Goal: Task Accomplishment & Management: Manage account settings

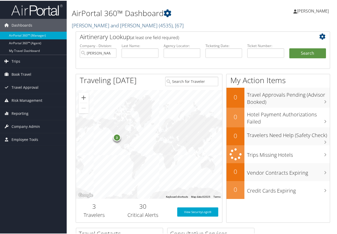
click at [107, 26] on link "Parsons Behle and Latimer ( 4535 ) , [ 67 ]" at bounding box center [128, 24] width 112 height 7
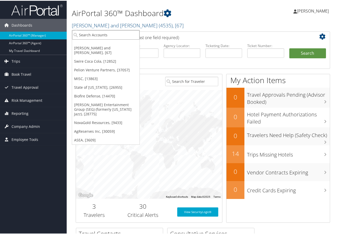
click at [89, 33] on input "search" at bounding box center [105, 33] width 67 height 9
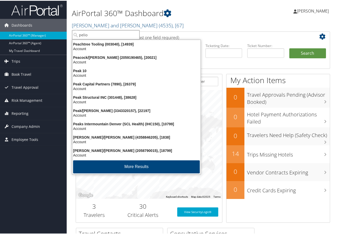
type input "pelion"
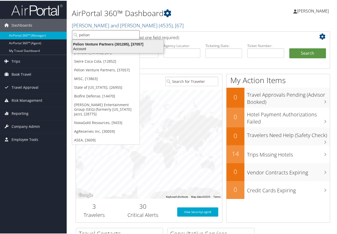
click at [108, 46] on div "Account" at bounding box center [117, 48] width 97 height 5
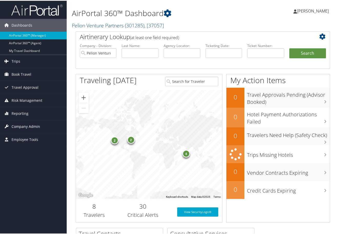
click at [37, 125] on span "Company Admin" at bounding box center [26, 126] width 28 height 13
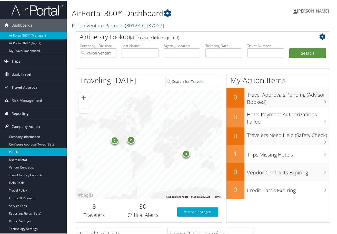
click at [20, 151] on link "People" at bounding box center [33, 152] width 67 height 8
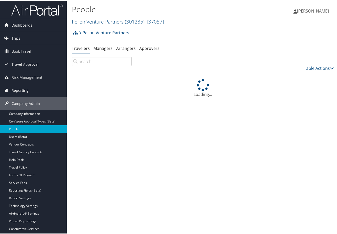
click at [98, 61] on input "search" at bounding box center [102, 60] width 60 height 9
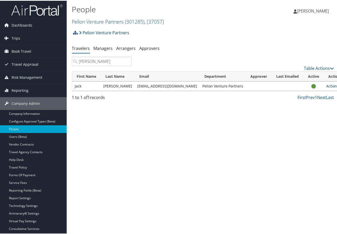
type input "cutler"
click at [326, 86] on link "Actions" at bounding box center [334, 85] width 16 height 5
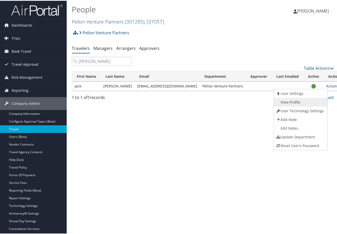
click at [293, 102] on link "View Profile" at bounding box center [300, 101] width 52 height 9
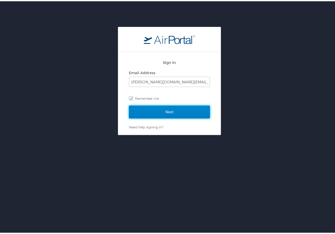
click at [167, 109] on input "Next" at bounding box center [169, 111] width 81 height 13
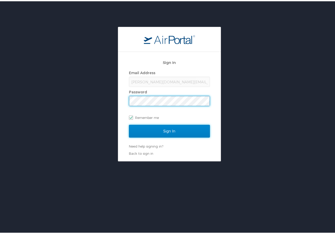
click at [163, 130] on input "Sign In" at bounding box center [169, 130] width 81 height 13
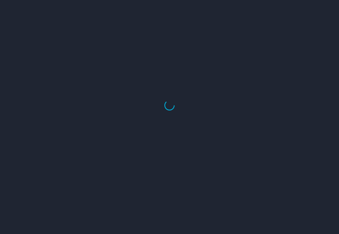
select select "US"
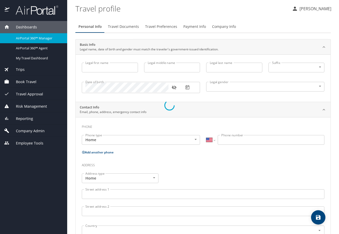
type input "Jack"
type input "[PERSON_NAME]"
type input "[DEMOGRAPHIC_DATA]"
type input "[PERSON_NAME]"
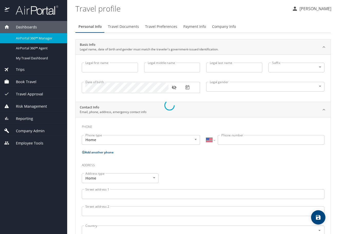
type input "[PERSON_NAME]"
type input "[PHONE_NUMBER]"
select select "US"
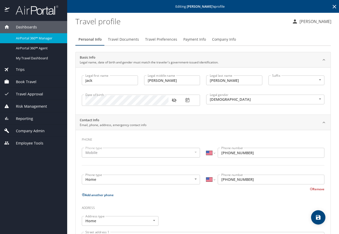
click at [183, 40] on span "Payment Info" at bounding box center [194, 39] width 23 height 6
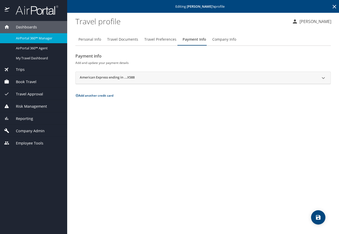
click at [322, 78] on icon at bounding box center [322, 78] width 3 height 2
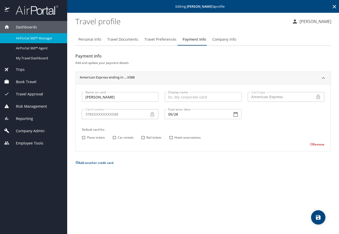
click at [315, 145] on button "Remove" at bounding box center [316, 144] width 15 height 4
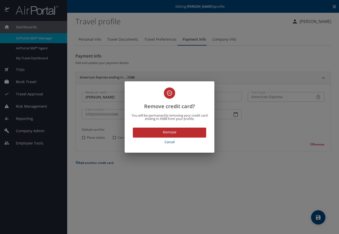
click at [196, 134] on span "Remove" at bounding box center [169, 132] width 65 height 6
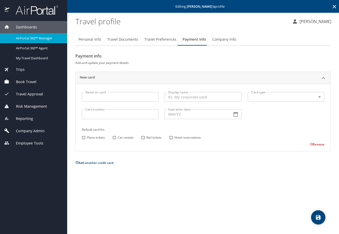
click at [110, 96] on input "Name on card" at bounding box center [120, 97] width 77 height 10
type input "[PERSON_NAME]"
click at [197, 98] on input "Display name" at bounding box center [202, 97] width 77 height 10
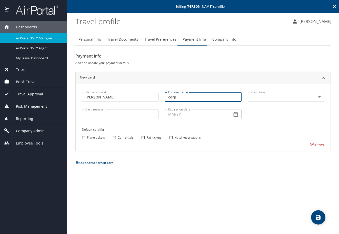
type input "corp"
click at [321, 97] on body "Dashboards AirPortal 360™ Manager AirPortal 360™ Agent My Travel Dashboard Trip…" at bounding box center [169, 117] width 339 height 234
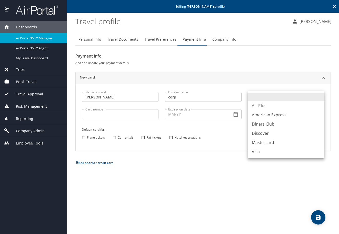
click at [262, 151] on li "Visa" at bounding box center [285, 151] width 77 height 9
type input "VI"
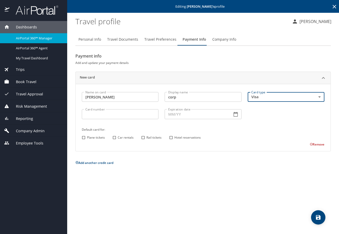
click at [110, 116] on input "Card number" at bounding box center [120, 114] width 77 height 10
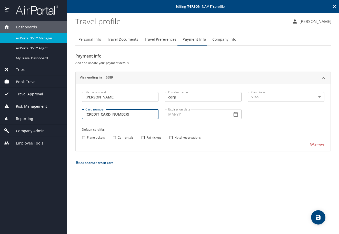
type input "[CREDIT_CARD_NUMBER]"
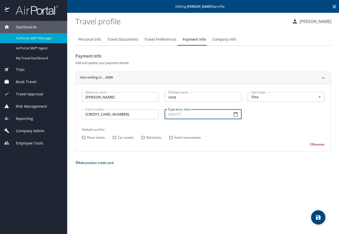
click at [193, 113] on input "Expiration date" at bounding box center [195, 114] width 63 height 10
type input "05/29"
click at [82, 139] on input "Plane tickets" at bounding box center [83, 137] width 7 height 7
checkbox input "true"
click at [116, 137] on input "Car rentals" at bounding box center [114, 137] width 7 height 7
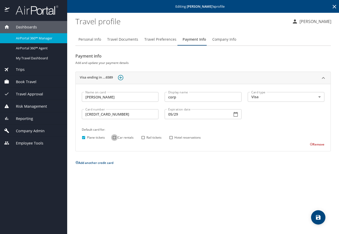
checkbox input "true"
click at [143, 137] on input "Rail tickets" at bounding box center [143, 137] width 7 height 7
checkbox input "true"
click at [172, 138] on input "Hotel reservations" at bounding box center [171, 137] width 7 height 7
checkbox input "true"
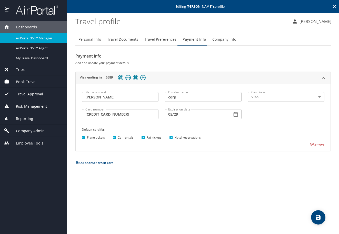
click at [321, 217] on icon "save" at bounding box center [318, 218] width 6 height 6
